Goal: Transaction & Acquisition: Subscribe to service/newsletter

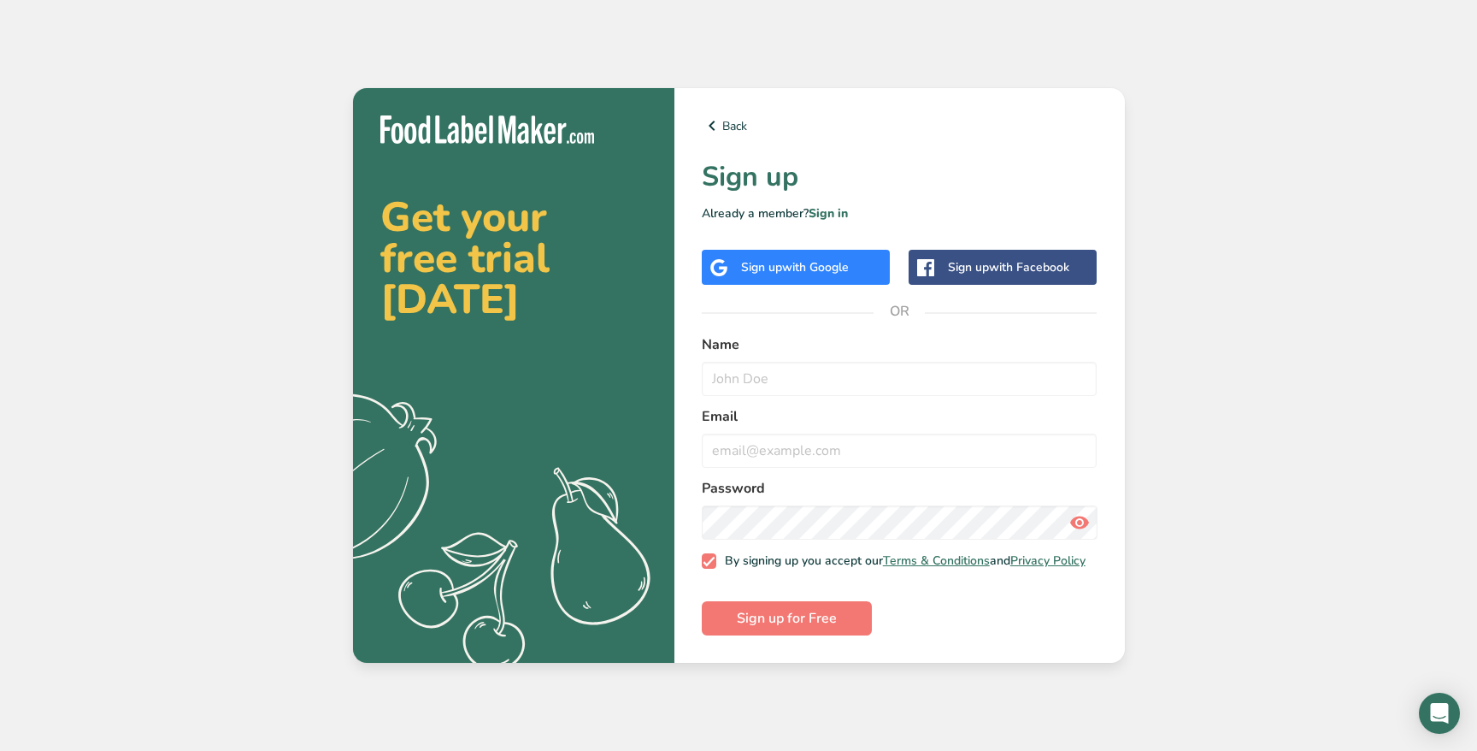
click at [847, 262] on span "with Google" at bounding box center [815, 267] width 67 height 16
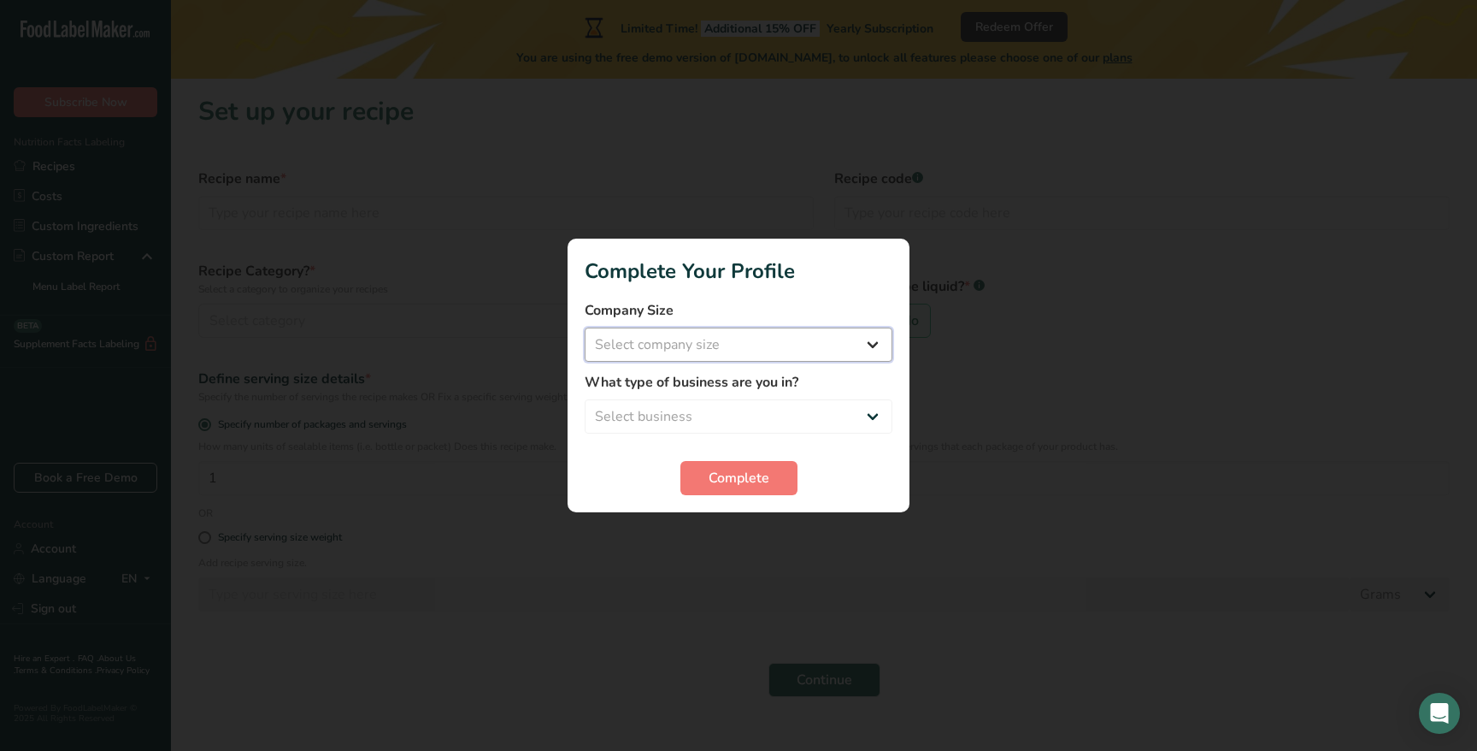
click at [774, 338] on select "Select company size Fewer than 10 Employees 10 to 50 Employees 51 to 500 Employ…" at bounding box center [739, 344] width 308 height 34
select select "2"
click at [745, 418] on select "Select business Packaged Food Manufacturer Restaurant & Cafe Bakery Meal Plans …" at bounding box center [739, 416] width 308 height 34
select select "8"
click at [734, 476] on span "Complete" at bounding box center [739, 478] width 61 height 21
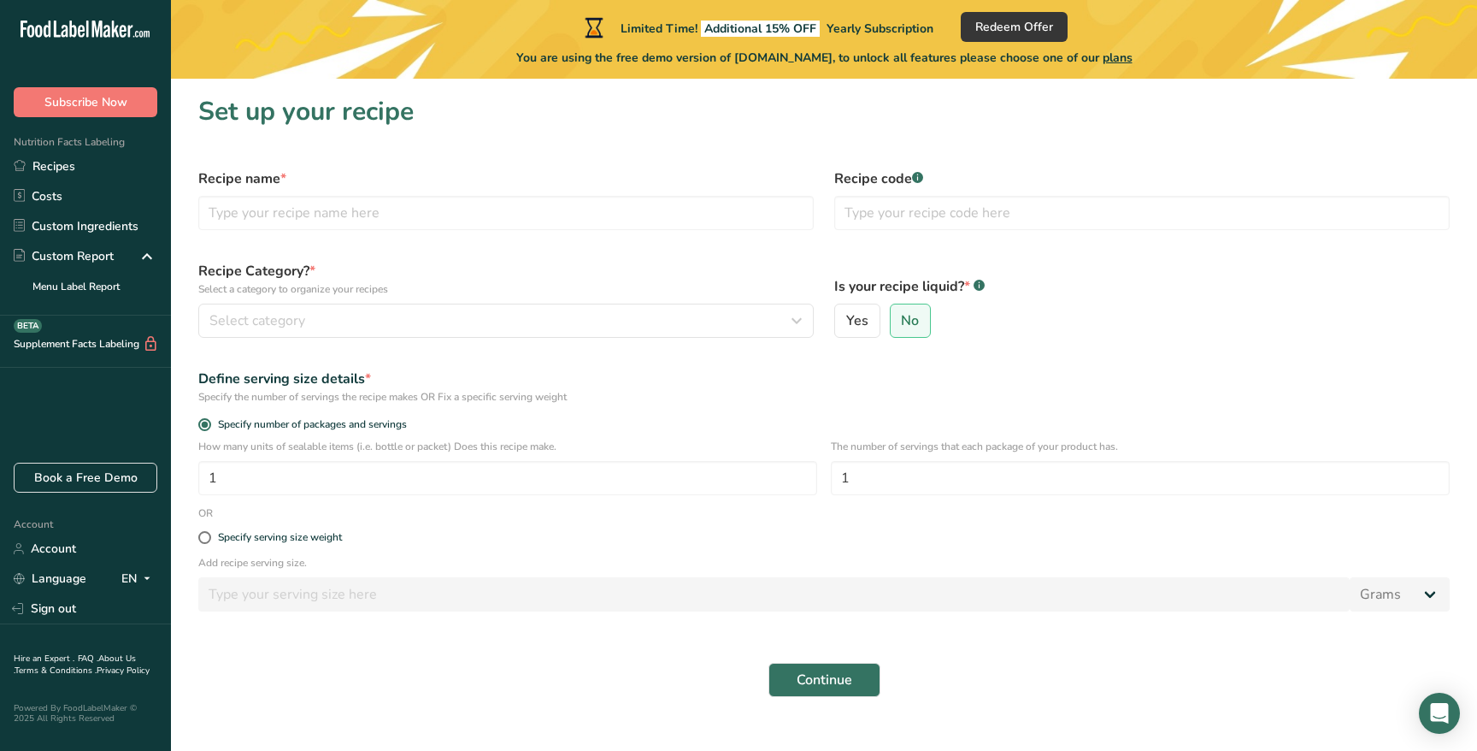
scroll to position [28, 0]
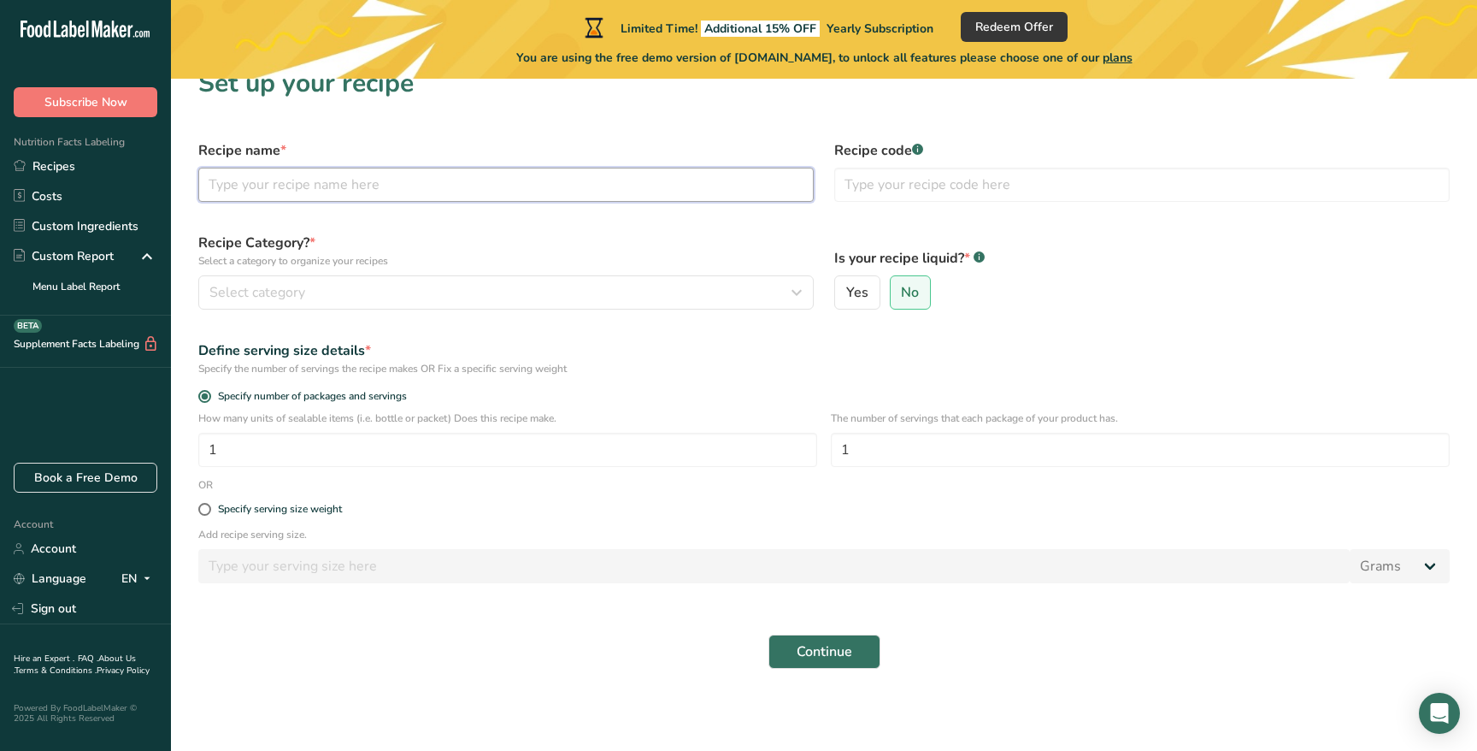
click at [303, 191] on input "text" at bounding box center [505, 185] width 615 height 34
click at [1017, 188] on input "text" at bounding box center [1141, 185] width 615 height 34
click at [861, 299] on span "Yes" at bounding box center [857, 292] width 22 height 17
click at [846, 298] on input "Yes" at bounding box center [840, 292] width 11 height 11
radio input "true"
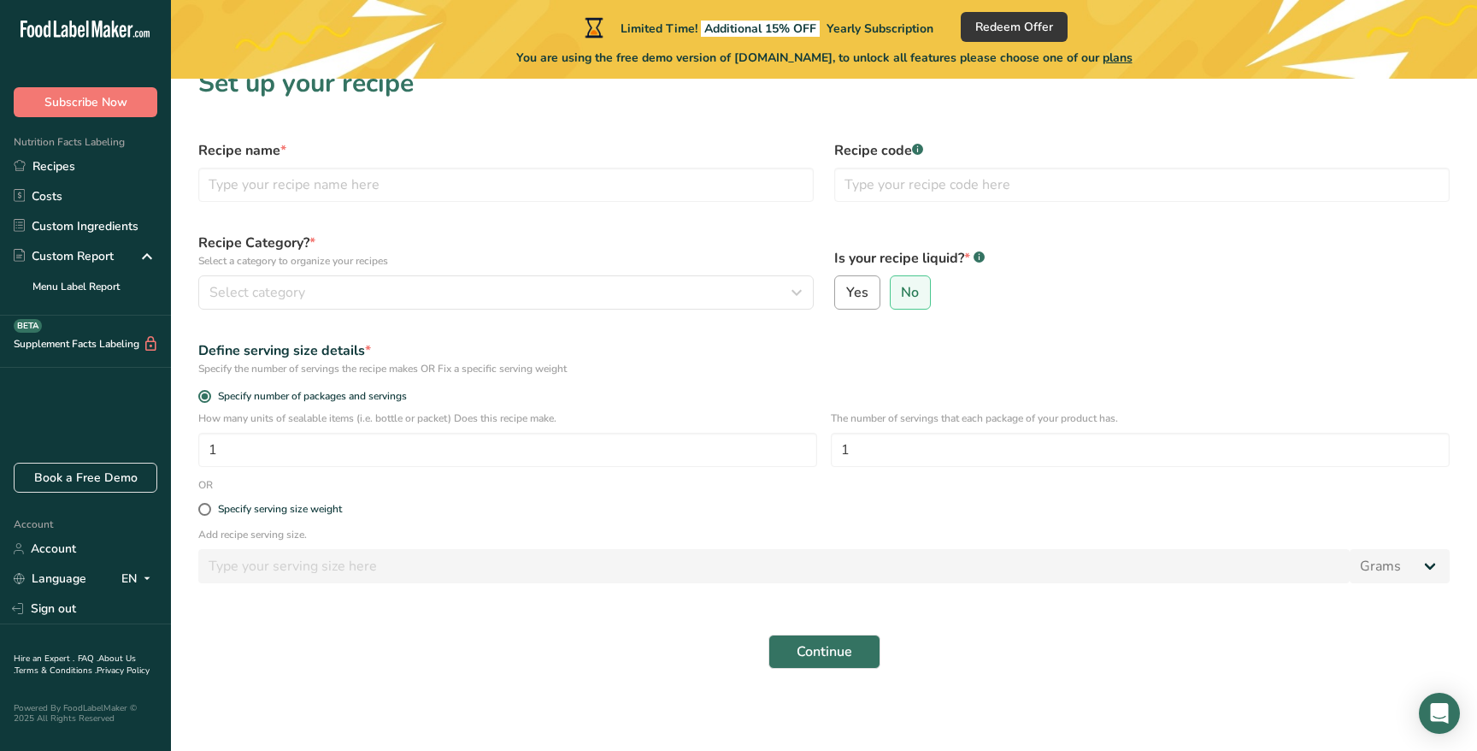
radio input "false"
select select "22"
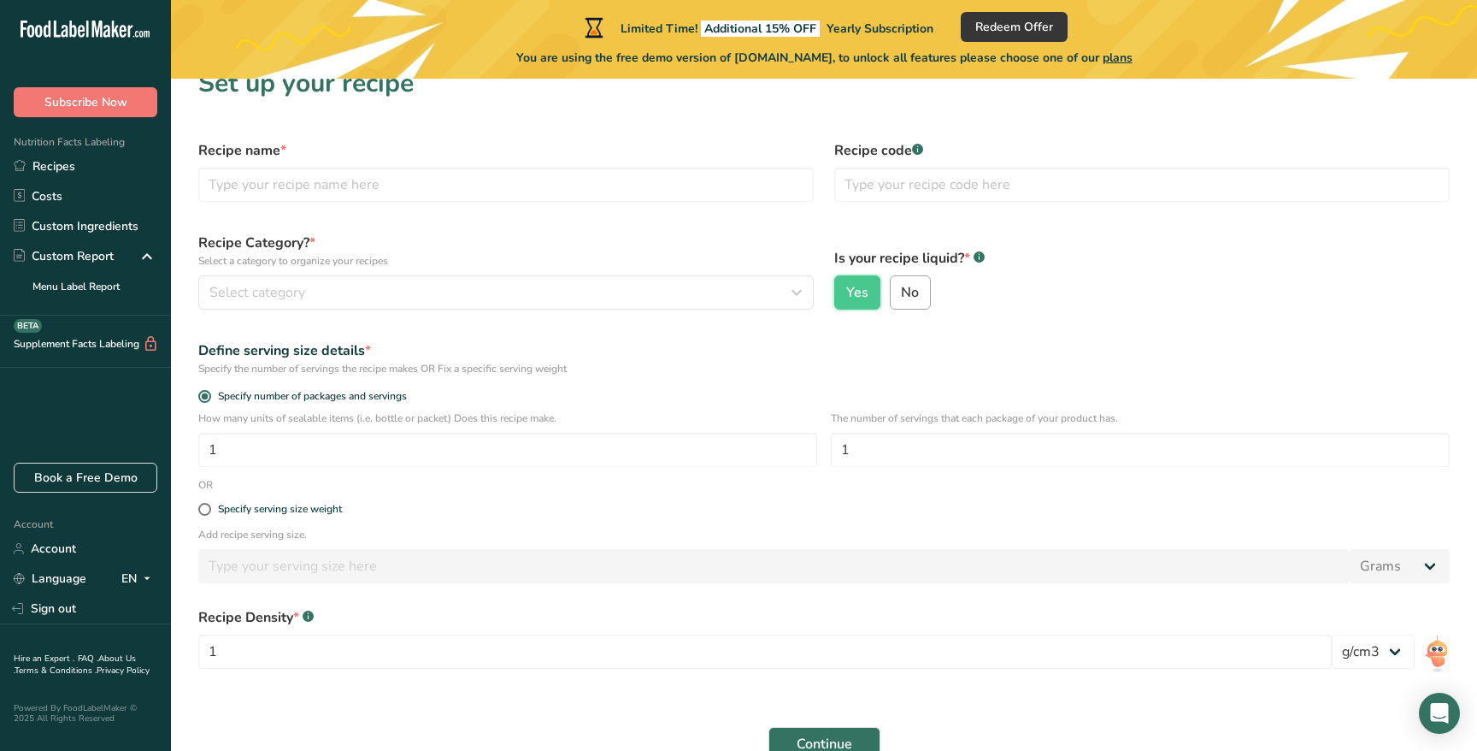
click at [914, 304] on label "No" at bounding box center [911, 292] width 42 height 34
click at [902, 298] on input "No" at bounding box center [896, 292] width 11 height 11
radio input "true"
radio input "false"
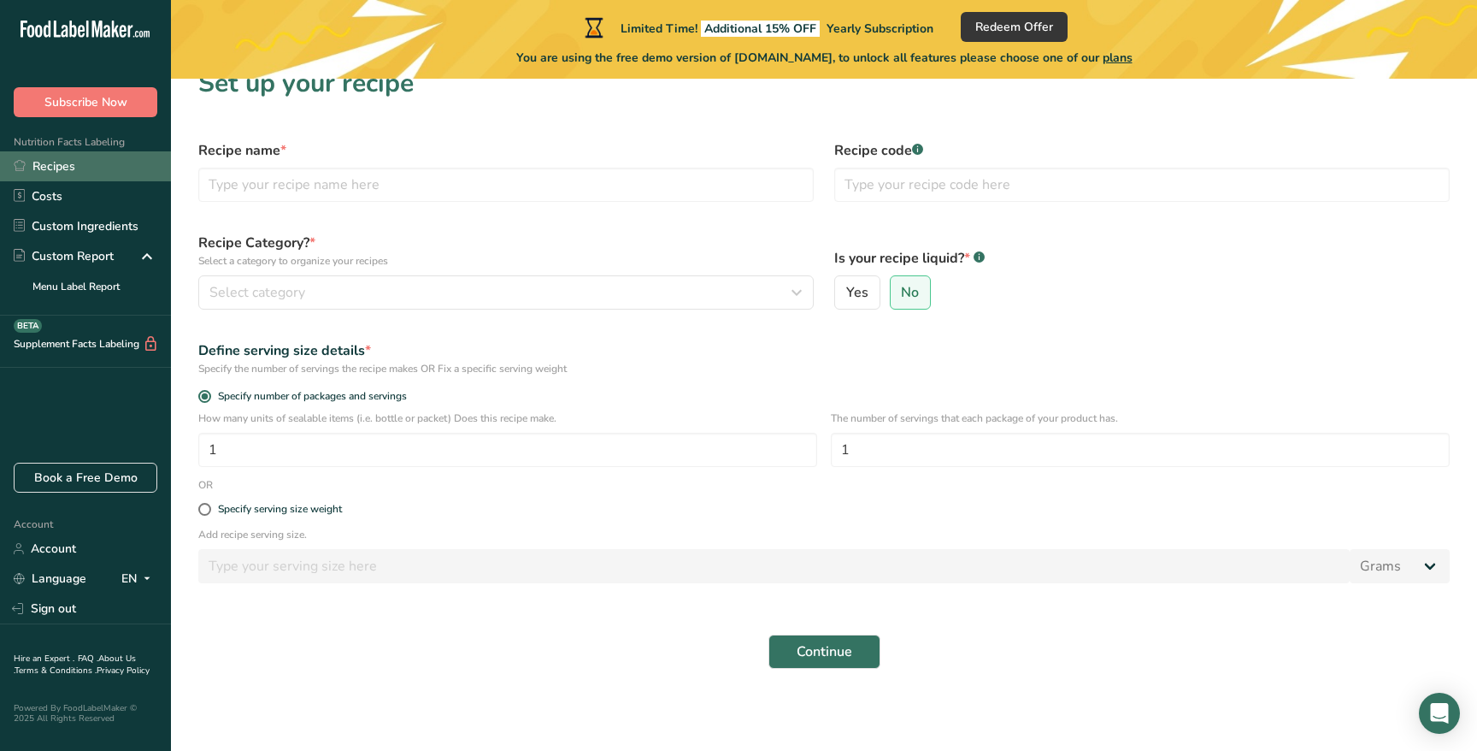
click at [85, 164] on link "Recipes" at bounding box center [85, 166] width 171 height 30
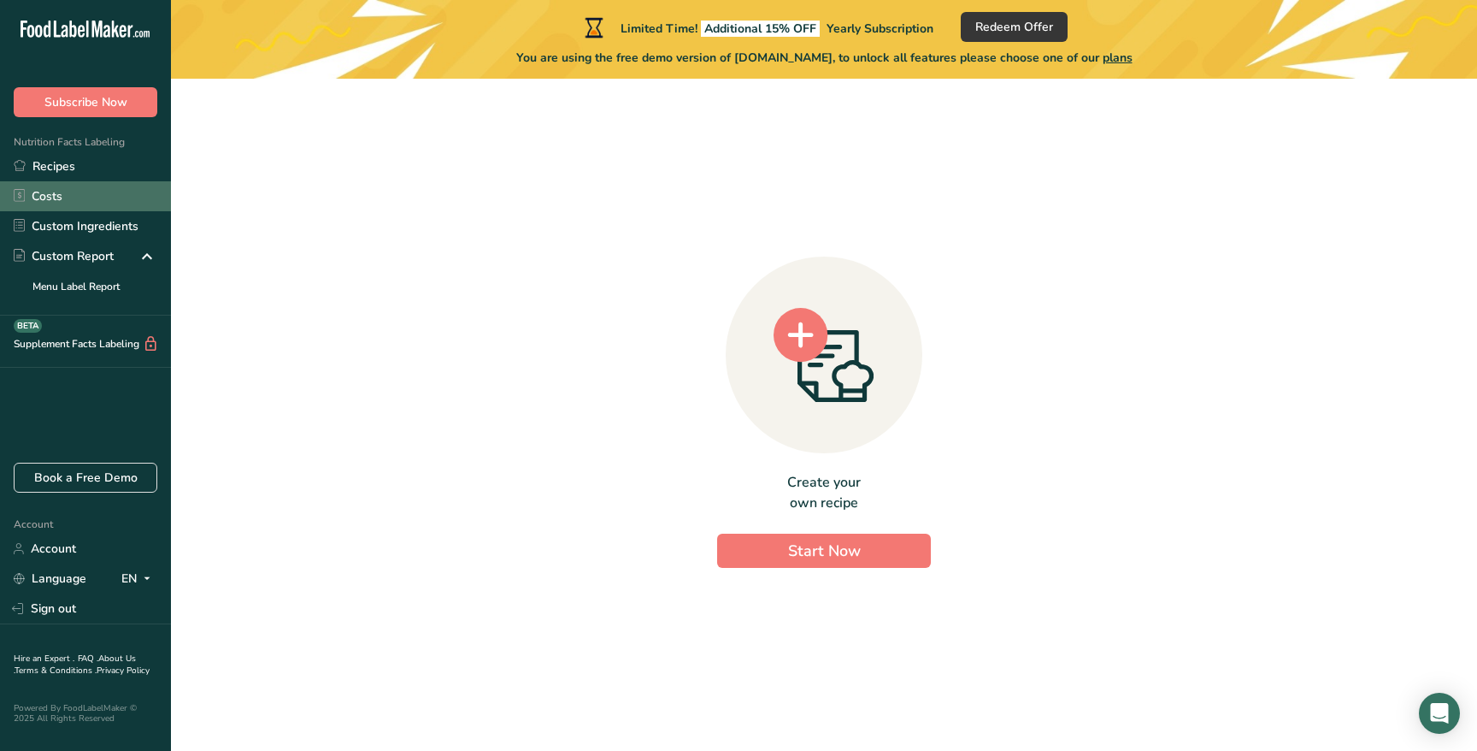
click at [87, 206] on link "Costs" at bounding box center [85, 196] width 171 height 30
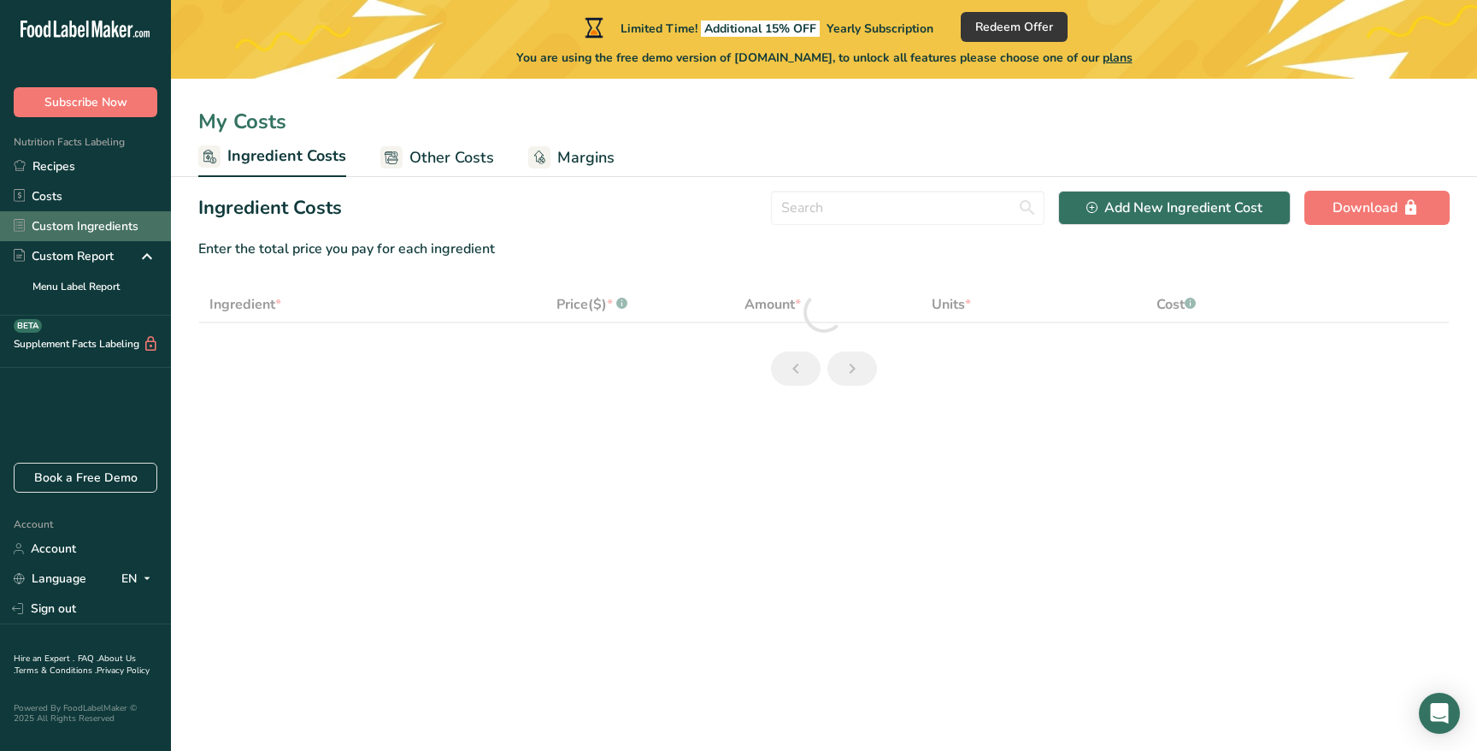
click at [103, 225] on link "Custom Ingredients" at bounding box center [85, 226] width 171 height 30
select select "1"
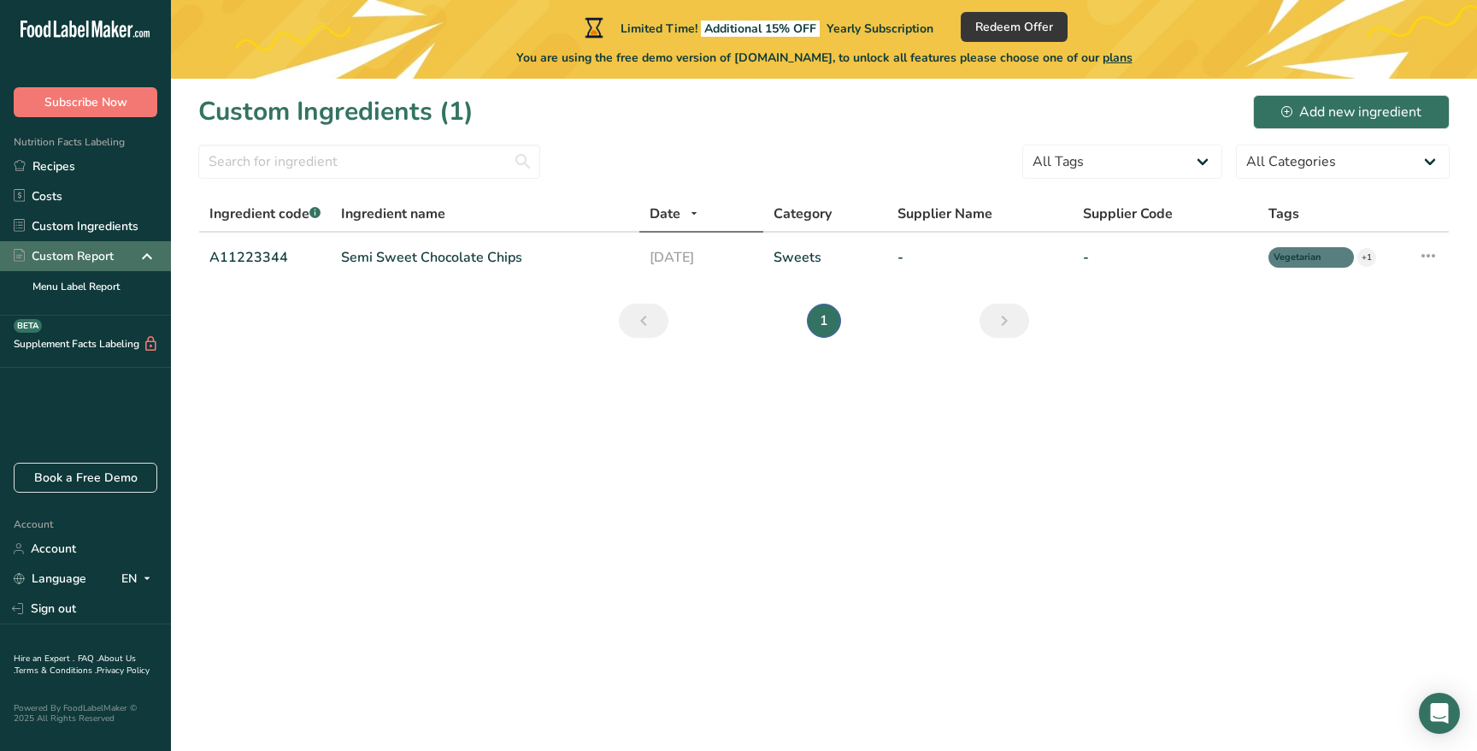
click at [148, 267] on icon at bounding box center [147, 256] width 21 height 31
